Goal: Information Seeking & Learning: Learn about a topic

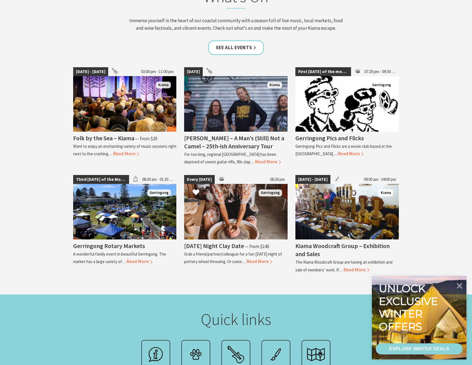
scroll to position [695, 0]
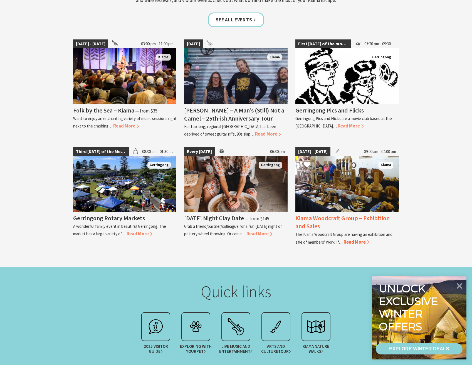
click at [353, 243] on span "Read More" at bounding box center [356, 242] width 26 height 6
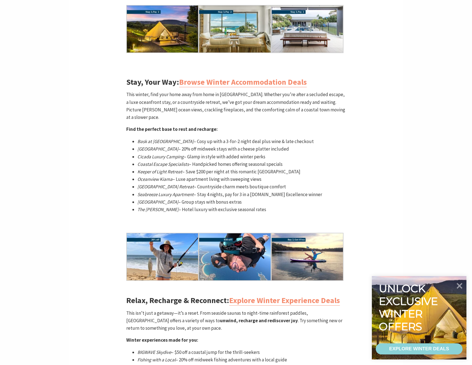
scroll to position [528, 0]
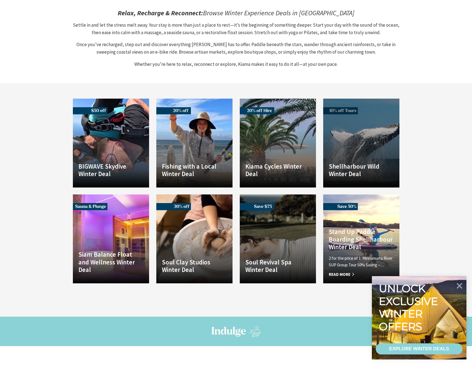
scroll to position [389, 0]
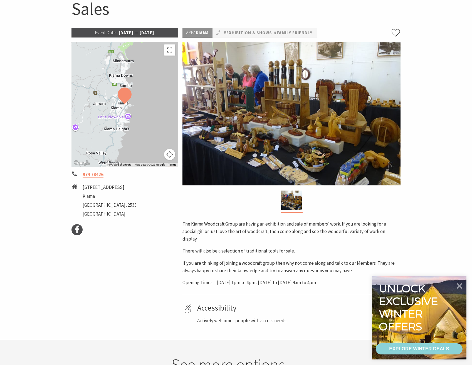
scroll to position [56, 0]
